Goal: Complete application form

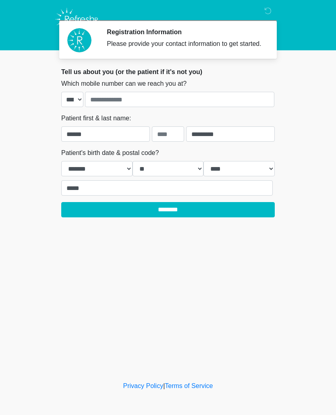
select select "**"
select select "****"
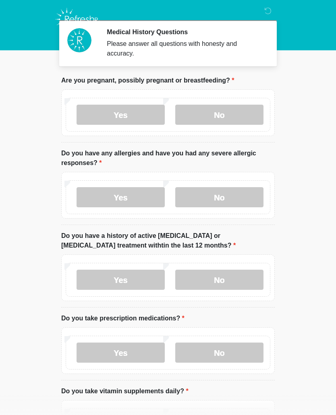
click at [236, 114] on label "No" at bounding box center [219, 115] width 88 height 20
click at [230, 198] on label "No" at bounding box center [219, 197] width 88 height 20
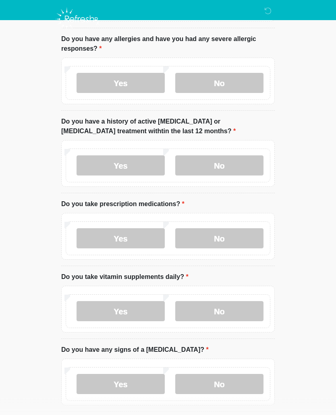
scroll to position [115, 0]
click at [246, 165] on label "No" at bounding box center [219, 165] width 88 height 20
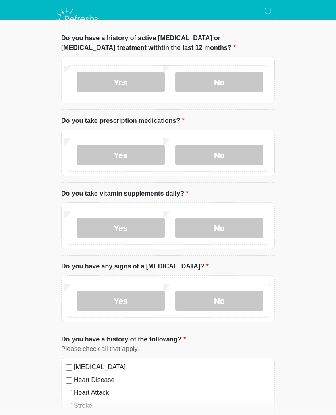
scroll to position [198, 0]
click at [237, 154] on label "No" at bounding box center [219, 155] width 88 height 20
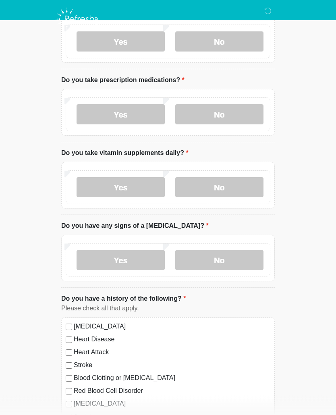
click at [134, 188] on label "Yes" at bounding box center [121, 188] width 88 height 20
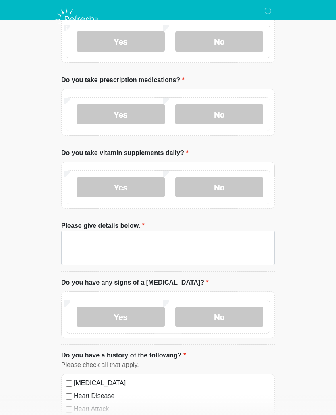
click at [237, 183] on label "No" at bounding box center [219, 187] width 88 height 20
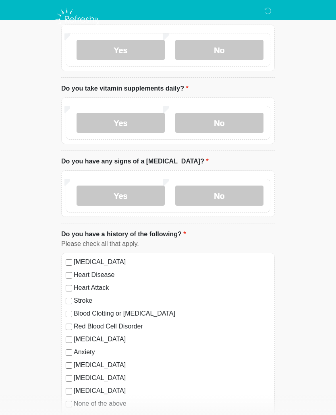
scroll to position [306, 0]
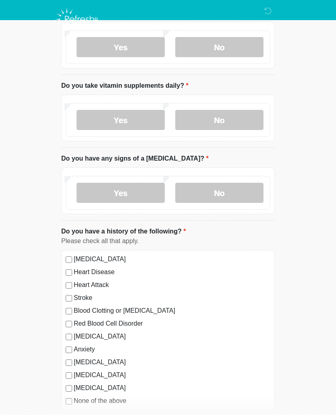
click at [237, 184] on label "No" at bounding box center [219, 193] width 88 height 20
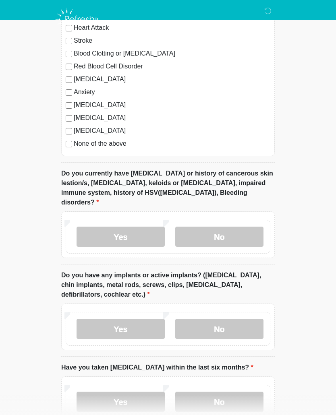
scroll to position [564, 0]
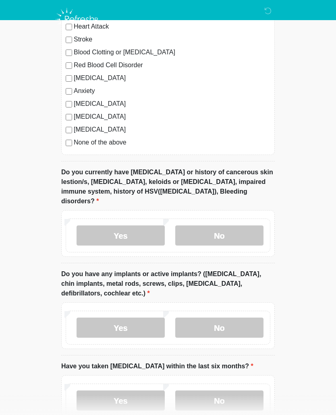
click at [254, 233] on label "No" at bounding box center [219, 235] width 88 height 20
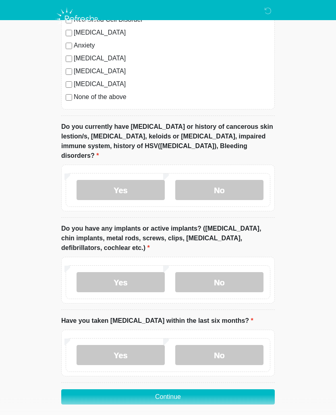
scroll to position [616, 0]
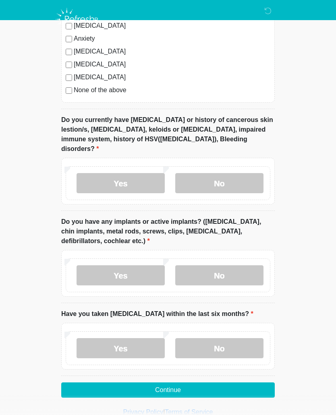
click at [226, 265] on label "No" at bounding box center [219, 275] width 88 height 20
click at [228, 338] on label "No" at bounding box center [219, 348] width 88 height 20
click at [181, 383] on button "Continue" at bounding box center [167, 390] width 213 height 15
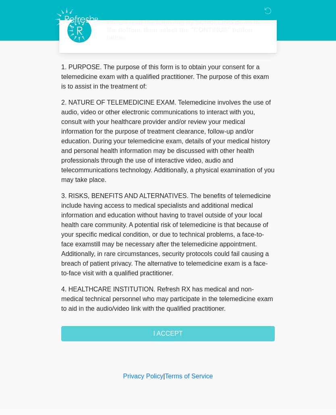
scroll to position [0, 0]
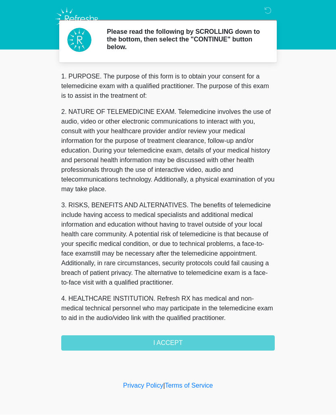
click at [186, 343] on div "1. PURPOSE. The purpose of this form is to obtain your consent for a telemedici…" at bounding box center [167, 211] width 213 height 279
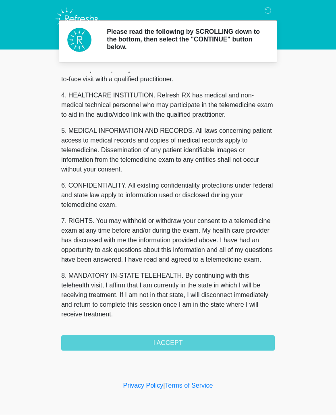
scroll to position [213, 0]
click at [177, 348] on button "I ACCEPT" at bounding box center [167, 343] width 213 height 15
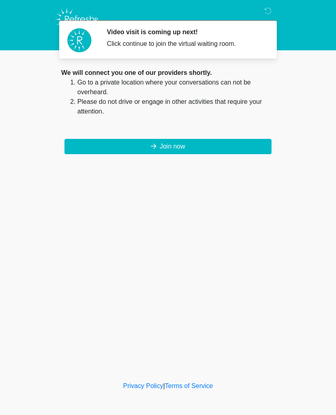
click at [177, 147] on button "Join now" at bounding box center [167, 146] width 207 height 15
